Goal: Task Accomplishment & Management: Manage account settings

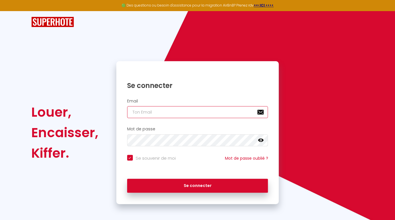
click at [184, 115] on input "email" at bounding box center [197, 112] width 141 height 12
type input "[EMAIL_ADDRESS][DOMAIN_NAME]"
checkbox input "true"
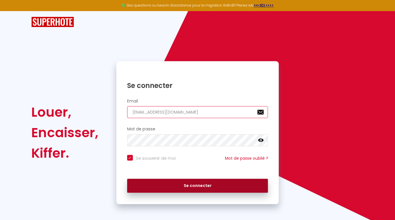
type input "[EMAIL_ADDRESS][DOMAIN_NAME]"
click at [179, 184] on button "Se connecter" at bounding box center [197, 186] width 141 height 14
checkbox input "true"
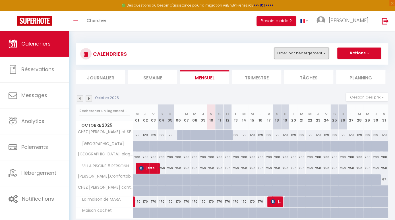
click at [310, 57] on button "Filtrer par hébergement" at bounding box center [301, 53] width 55 height 11
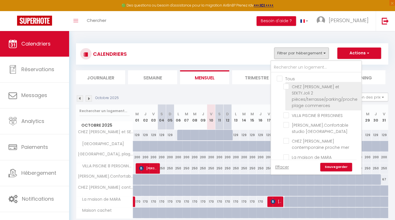
click at [287, 86] on input "CHEZ [PERSON_NAME] et SEKTY.Joli 2 pièces/terrasse/parking/proche plage commerc…" at bounding box center [322, 87] width 76 height 6
checkbox input "true"
checkbox input "false"
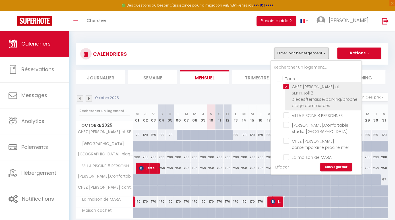
checkbox input "false"
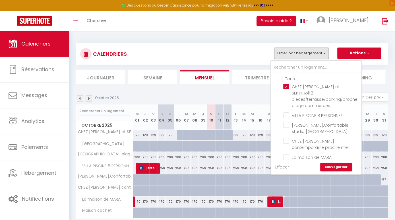
click at [341, 167] on link "Sauvegarder" at bounding box center [337, 167] width 32 height 9
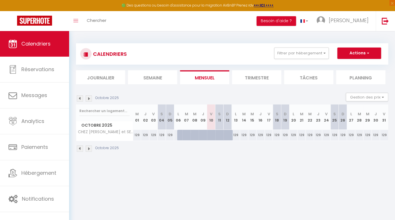
click at [80, 98] on img at bounding box center [80, 98] width 6 height 6
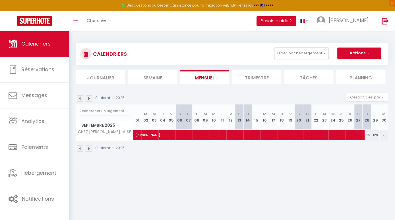
click at [90, 98] on img at bounding box center [89, 98] width 6 height 6
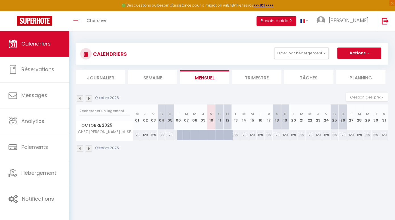
click at [81, 99] on img at bounding box center [80, 98] width 6 height 6
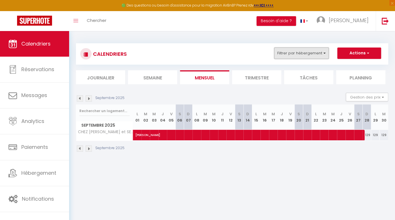
click at [301, 53] on button "Filtrer par hébergement" at bounding box center [301, 53] width 55 height 11
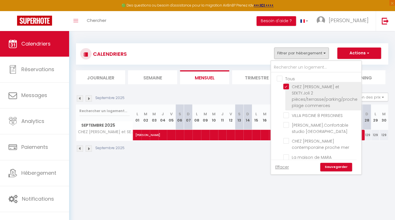
click at [288, 85] on input "CHEZ [PERSON_NAME] et SEKTY.Joli 2 pièces/terrasse/parking/proche plage commerc…" at bounding box center [322, 87] width 76 height 6
checkbox input "false"
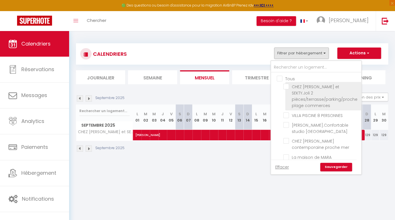
checkbox input "false"
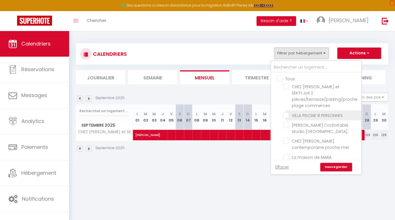
click at [287, 112] on input "VILLA PISCINE 8 PERSONNES" at bounding box center [322, 115] width 76 height 6
checkbox input "true"
checkbox input "false"
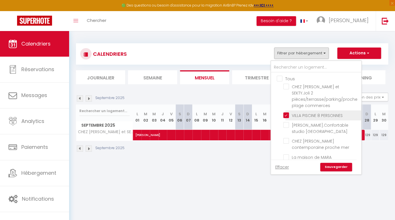
checkbox input "false"
click at [331, 165] on link "Sauvegarder" at bounding box center [337, 167] width 32 height 9
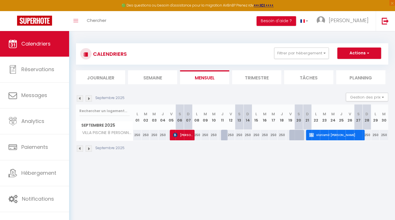
click at [90, 98] on img at bounding box center [89, 98] width 6 height 6
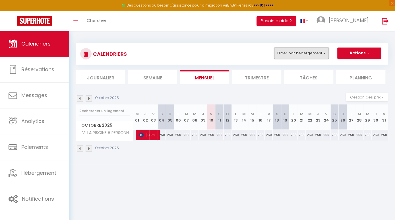
click at [322, 57] on button "Filtrer par hébergement" at bounding box center [301, 53] width 55 height 11
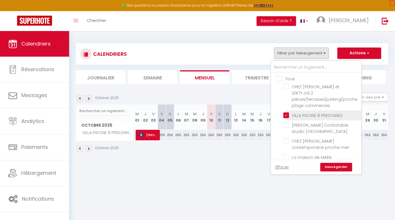
click at [290, 112] on input "VILLA PISCINE 8 PERSONNES" at bounding box center [322, 115] width 76 height 6
checkbox input "false"
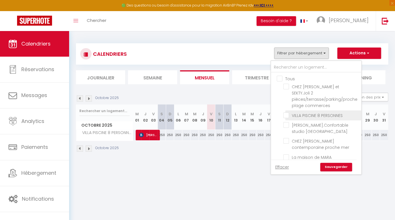
checkbox input "false"
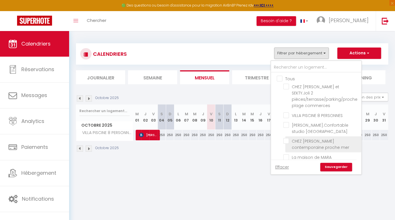
click at [288, 138] on input "CHEZ [PERSON_NAME] contemporaine proche mer" at bounding box center [322, 141] width 76 height 6
checkbox input "true"
checkbox input "false"
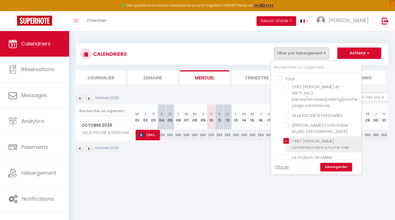
checkbox input "false"
click at [288, 138] on input "CHEZ [PERSON_NAME] contemporaine proche mer" at bounding box center [322, 141] width 76 height 6
checkbox input "false"
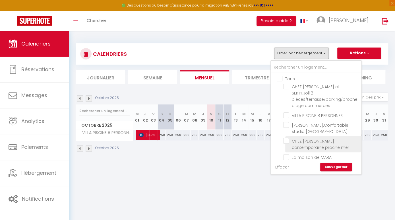
checkbox input "false"
click at [286, 154] on input "La maison de MARA" at bounding box center [322, 157] width 76 height 6
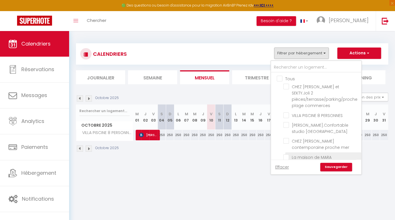
checkbox input "true"
checkbox input "false"
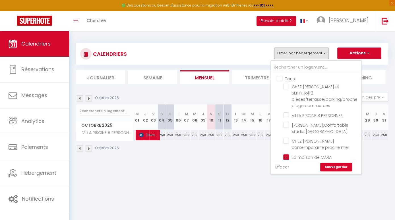
click at [334, 168] on link "Sauvegarder" at bounding box center [337, 167] width 32 height 9
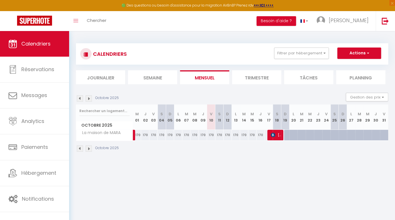
click at [80, 98] on img at bounding box center [80, 98] width 6 height 6
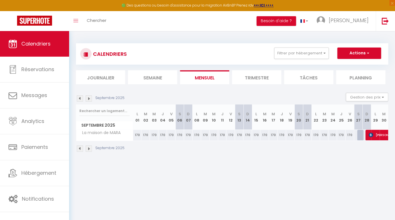
click at [90, 98] on img at bounding box center [89, 98] width 6 height 6
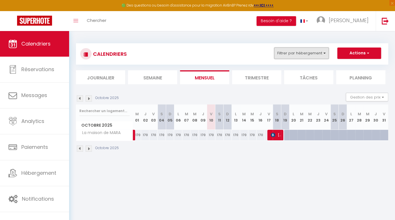
click at [311, 56] on button "Filtrer par hébergement" at bounding box center [301, 53] width 55 height 11
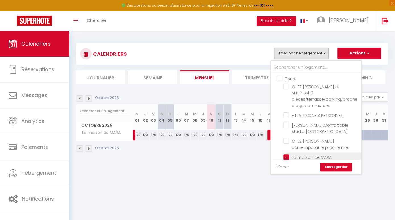
click at [286, 154] on input "La maison de MARA" at bounding box center [322, 157] width 76 height 6
checkbox input "false"
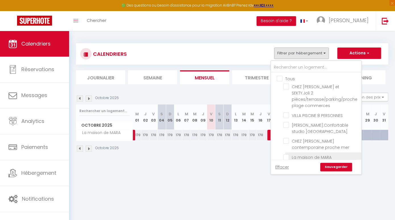
checkbox input "false"
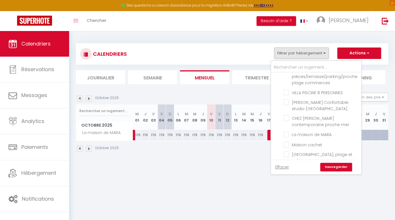
scroll to position [29, 0]
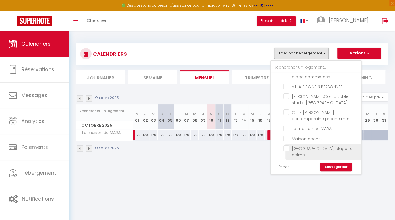
click at [288, 145] on input "[GEOGRAPHIC_DATA], plage et calme" at bounding box center [322, 148] width 76 height 6
checkbox input "true"
checkbox input "false"
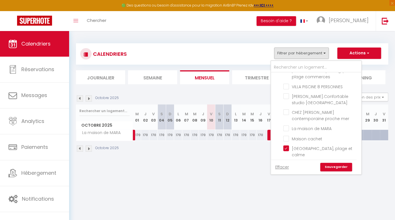
click at [335, 168] on link "Sauvegarder" at bounding box center [337, 167] width 32 height 9
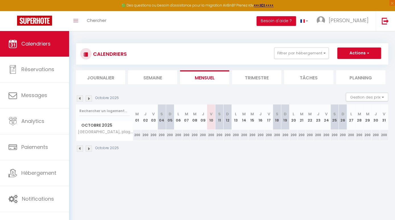
click at [79, 99] on img at bounding box center [80, 98] width 6 height 6
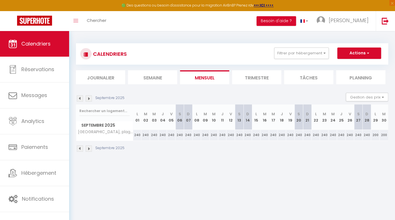
click at [91, 99] on img at bounding box center [89, 98] width 6 height 6
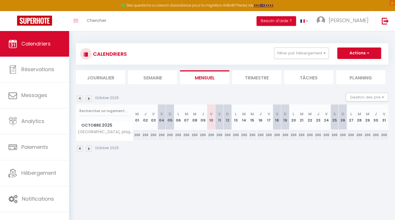
click at [89, 98] on img at bounding box center [89, 98] width 6 height 6
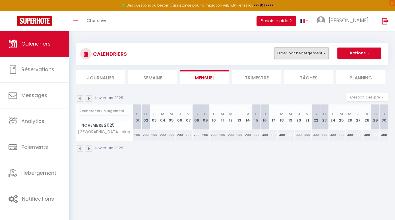
click at [308, 57] on button "Filtrer par hébergement" at bounding box center [301, 53] width 55 height 11
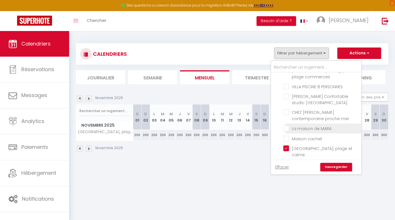
click at [286, 125] on input "La maison de MARA" at bounding box center [322, 128] width 76 height 6
checkbox input "true"
checkbox input "false"
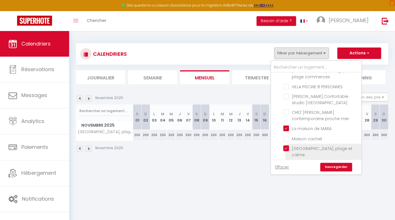
click at [288, 145] on input "[GEOGRAPHIC_DATA], plage et calme" at bounding box center [322, 148] width 76 height 6
checkbox input "false"
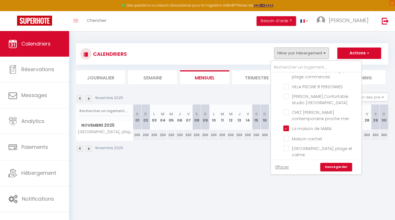
click at [342, 167] on link "Sauvegarder" at bounding box center [337, 167] width 32 height 9
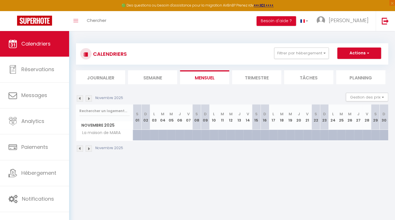
click at [88, 99] on img at bounding box center [89, 98] width 6 height 6
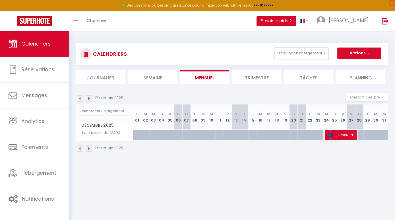
click at [339, 135] on span "[PERSON_NAME]" at bounding box center [343, 135] width 28 height 11
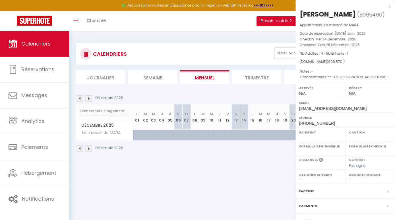
select select "OK"
select select "KO"
select select "0"
select select "1"
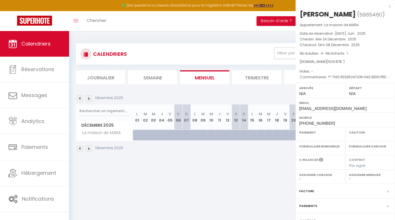
select select
select select "38105"
select select "47258"
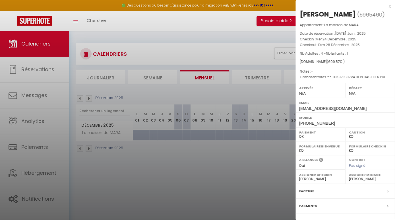
click at [236, 59] on div at bounding box center [197, 110] width 395 height 220
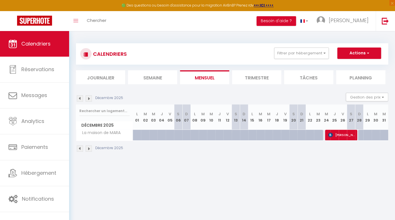
click at [79, 98] on img at bounding box center [80, 98] width 6 height 6
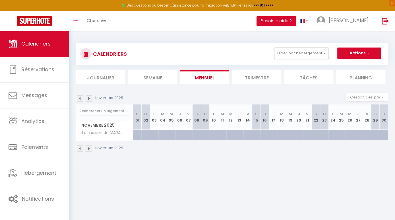
click at [79, 98] on img at bounding box center [80, 98] width 6 height 6
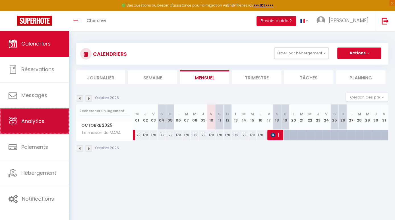
click at [41, 129] on link "Analytics" at bounding box center [34, 121] width 69 height 26
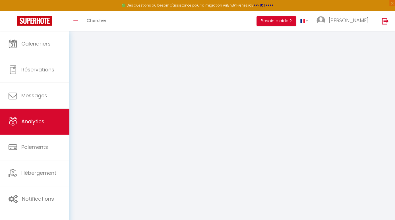
select select "2025"
select select "10"
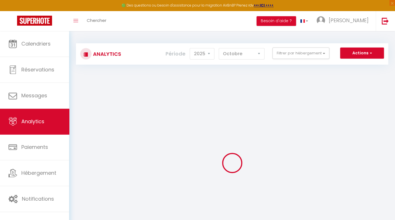
checkbox input "false"
checkbox commerces "false"
checkbox PERSONNES "false"
checkbox MIAMI "false"
checkbox mer "false"
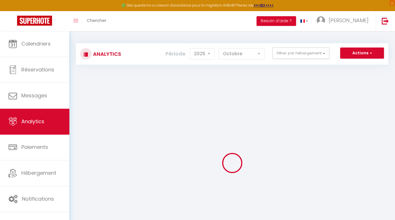
checkbox MARA "false"
checkbox cachet "false"
checkbox calme "false"
checkbox CABESTANY "false"
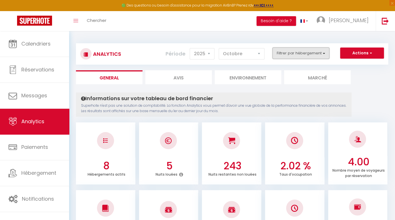
click at [319, 53] on button "Filtrer par hébergement" at bounding box center [301, 53] width 57 height 11
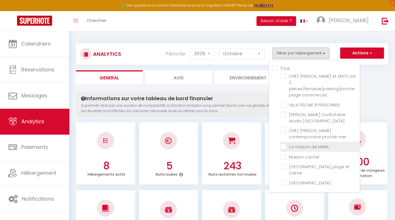
click at [284, 143] on MARA "checkbox" at bounding box center [320, 146] width 79 height 6
checkbox MARA "true"
checkbox commerces "false"
checkbox PERSONNES "false"
checkbox MIAMI "false"
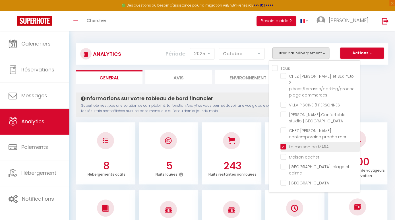
checkbox mer "false"
checkbox cachet "false"
checkbox calme "false"
checkbox CABESTANY "false"
checkbox commerces "false"
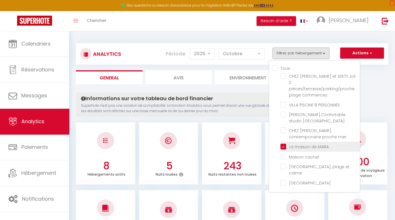
checkbox PERSONNES "false"
checkbox MIAMI "false"
checkbox mer "false"
checkbox cachet "false"
checkbox calme "false"
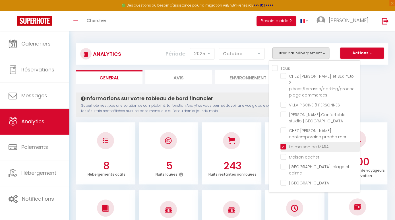
checkbox CABESTANY "false"
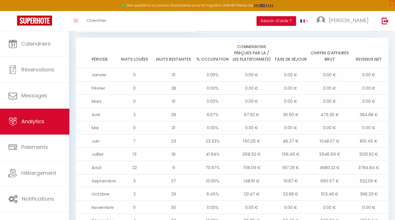
scroll to position [600, 0]
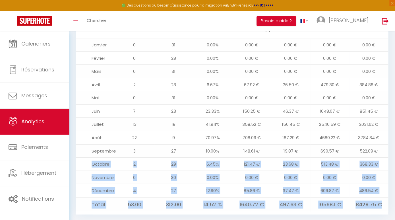
drag, startPoint x: 93, startPoint y: 153, endPoint x: 382, endPoint y: 207, distance: 294.7
copy tbody "Octobre 2 29 6.45% 121.47 € 23.68 € 513.48 € 368.33 € Novembre 0 30 0.00% 0.00 …"
click at [134, 184] on td "4" at bounding box center [134, 190] width 39 height 13
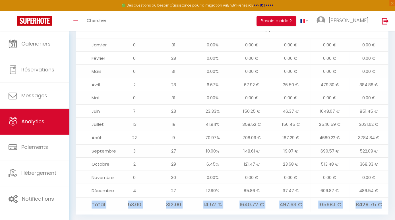
drag, startPoint x: 88, startPoint y: 193, endPoint x: 387, endPoint y: 191, distance: 299.2
click at [387, 197] on tr "Total 53.00 312.00 14.52 % 1640.72 € 497.63 € 10568.1 € 8429.75 €" at bounding box center [232, 204] width 313 height 15
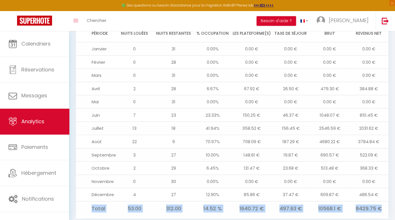
scroll to position [596, 0]
copy tr "Total 53.00 312.00 14.52 % 1640.72 € 497.63 € 10568.1 € 8429.75 €"
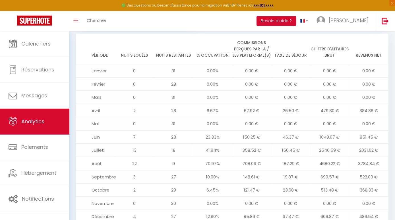
scroll to position [600, 0]
